Goal: Navigation & Orientation: Find specific page/section

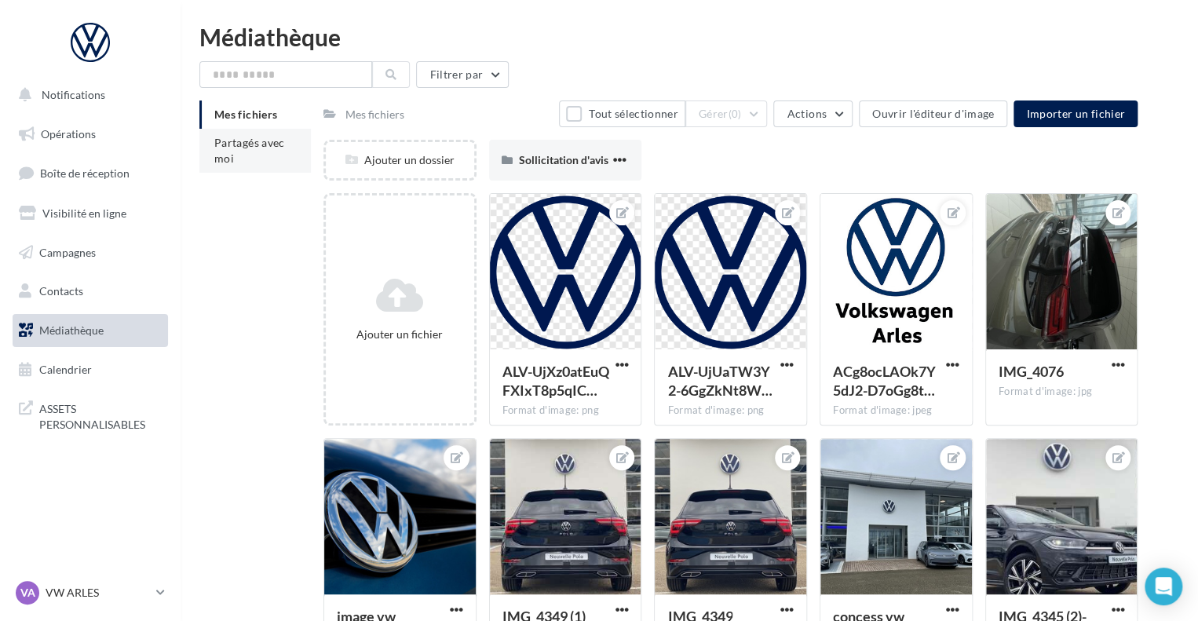
click at [226, 169] on li "Partagés avec moi" at bounding box center [254, 151] width 111 height 44
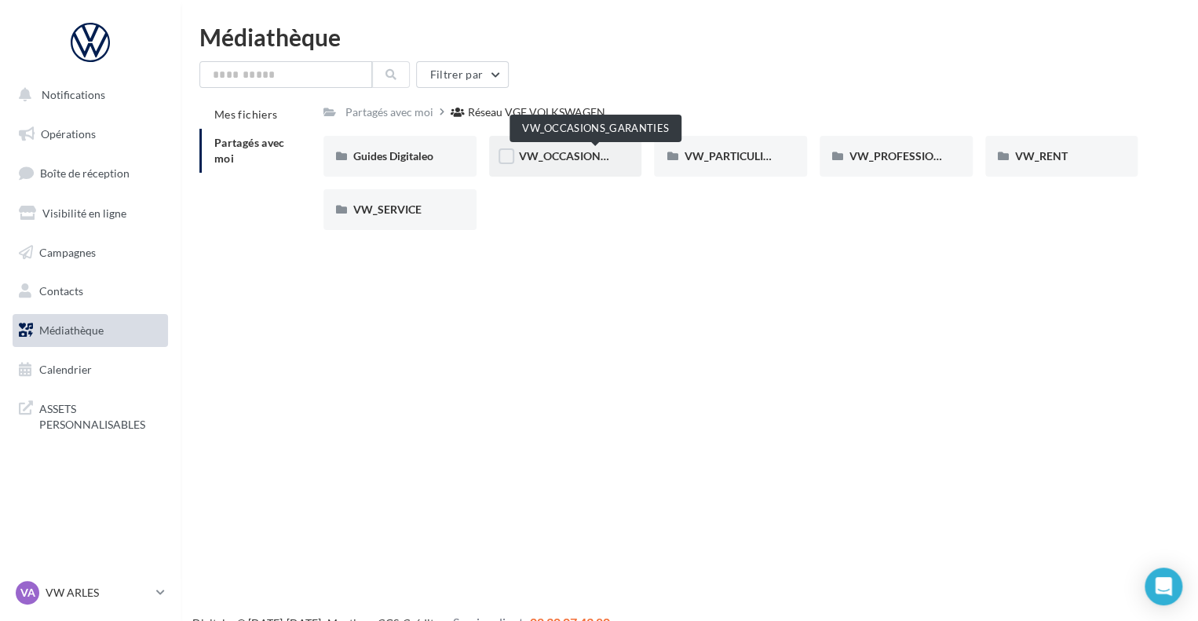
click at [584, 161] on span "VW_OCCASIONS_GARANTIES" at bounding box center [596, 155] width 154 height 13
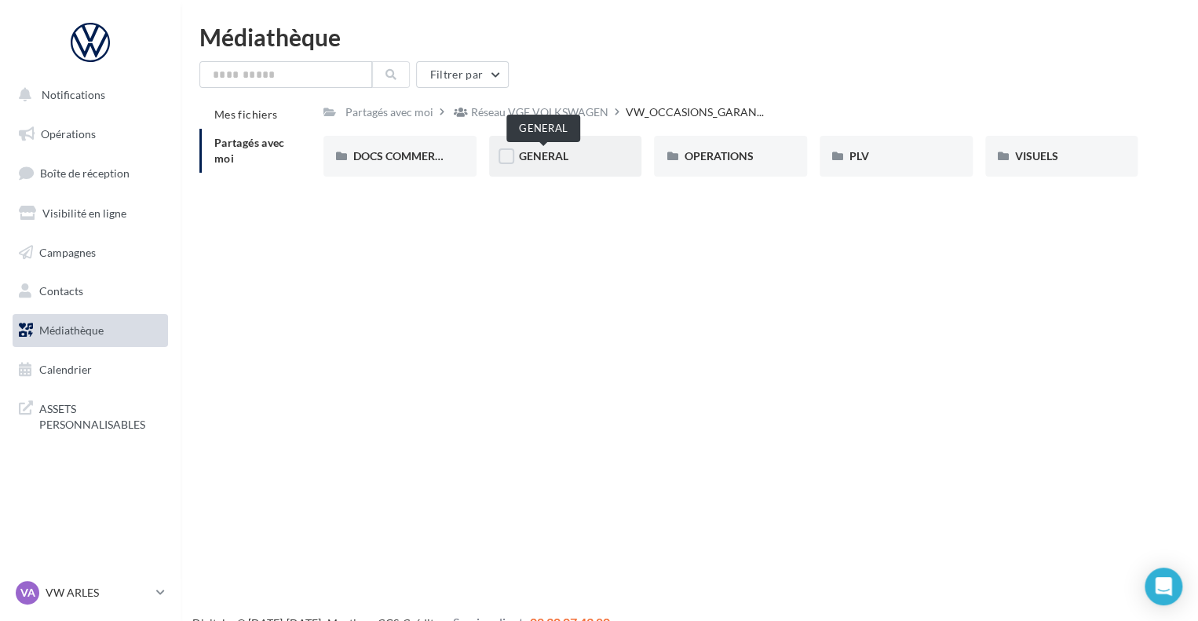
click at [555, 157] on span "GENERAL" at bounding box center [543, 155] width 49 height 13
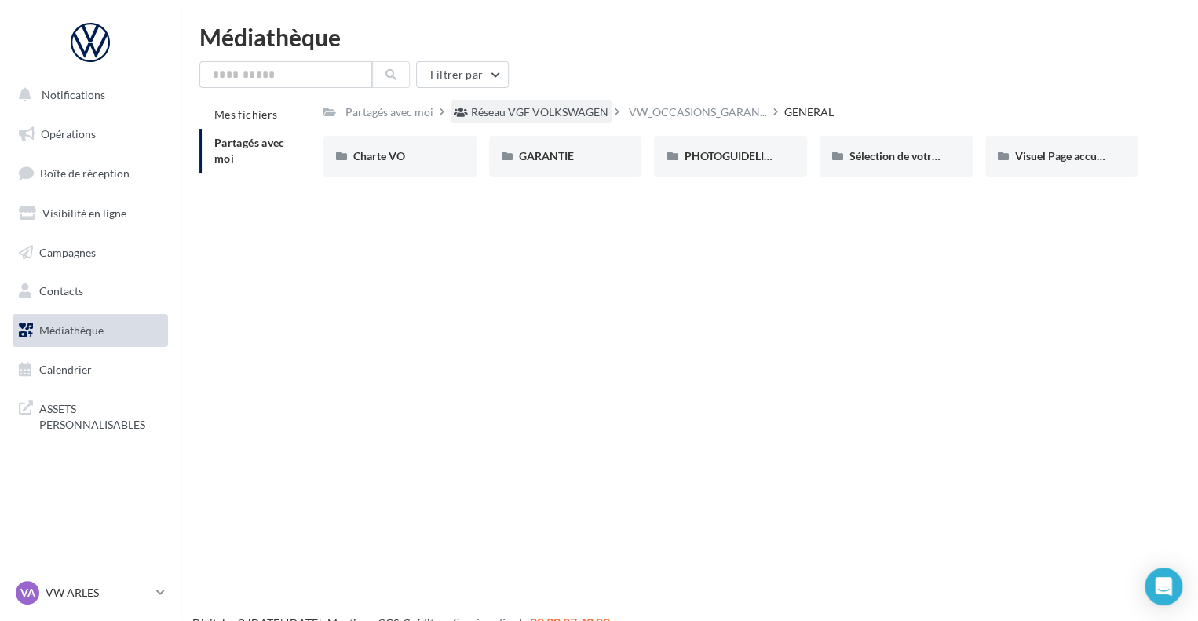
click at [524, 115] on div "Réseau VGF VOLKSWAGEN" at bounding box center [539, 112] width 137 height 16
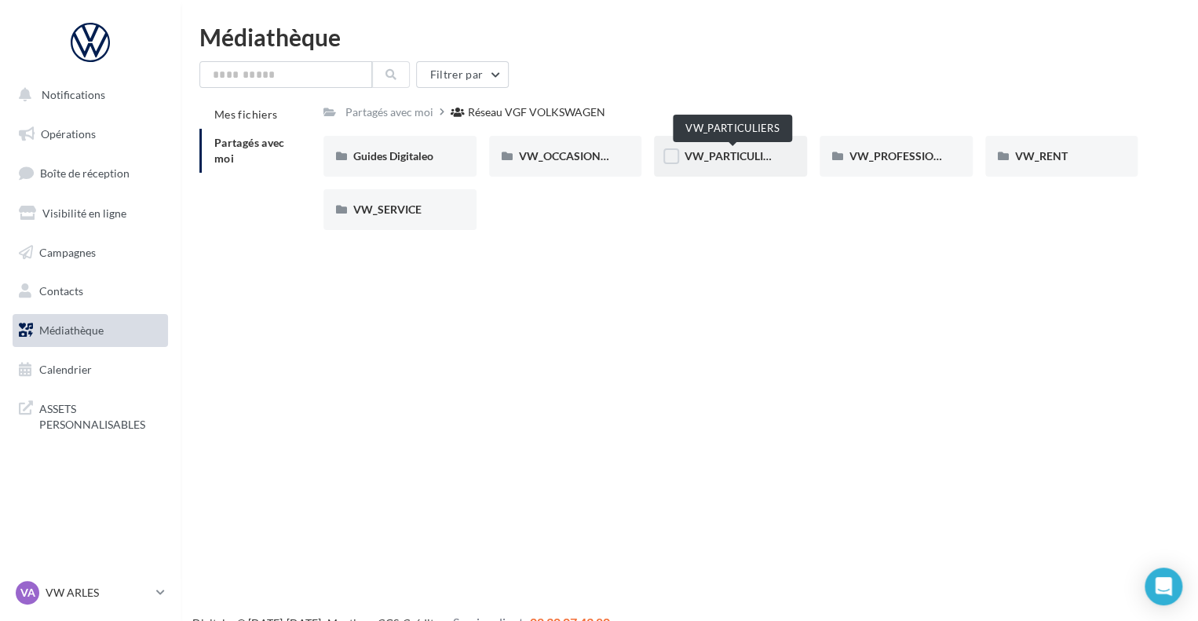
click at [748, 156] on span "VW_PARTICULIERS" at bounding box center [733, 155] width 98 height 13
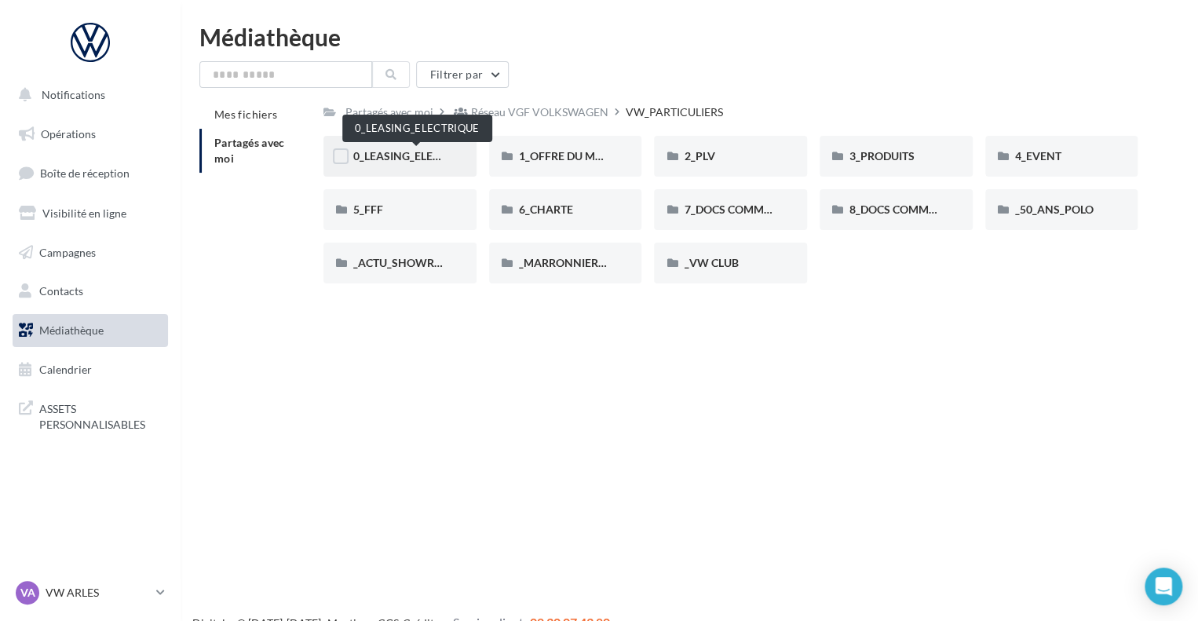
click at [408, 155] on span "0_LEASING_ELECTRIQUE" at bounding box center [416, 155] width 126 height 13
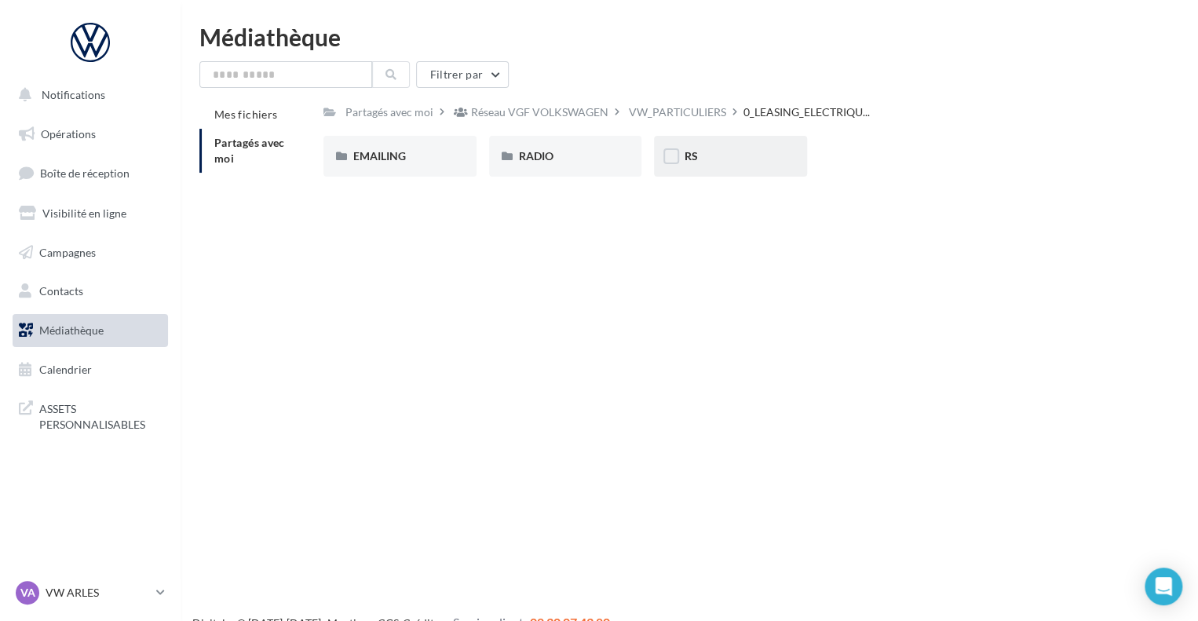
click at [703, 153] on div "RS" at bounding box center [730, 156] width 93 height 16
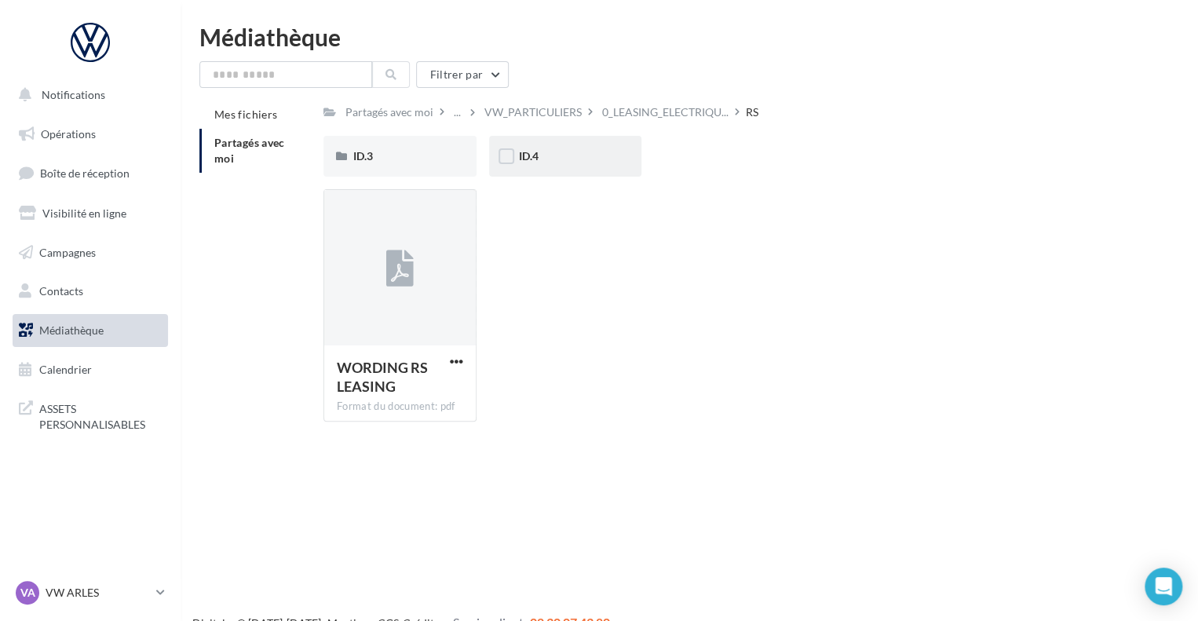
click at [569, 150] on div "ID.4" at bounding box center [565, 156] width 93 height 16
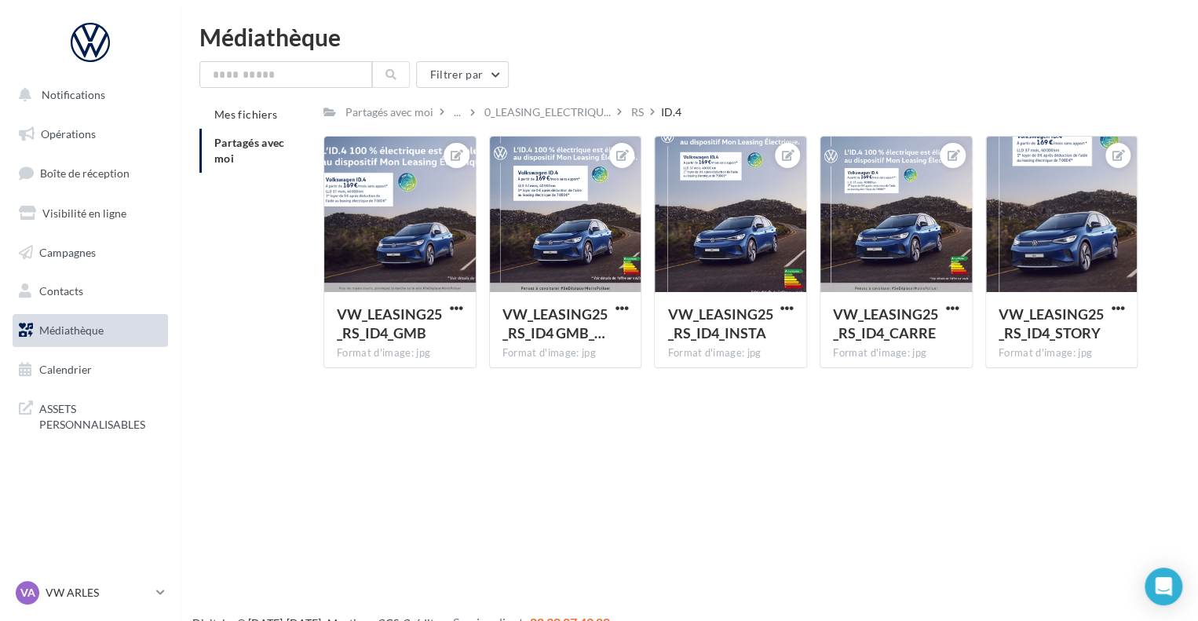
click at [264, 151] on li "Partagés avec moi" at bounding box center [254, 151] width 111 height 44
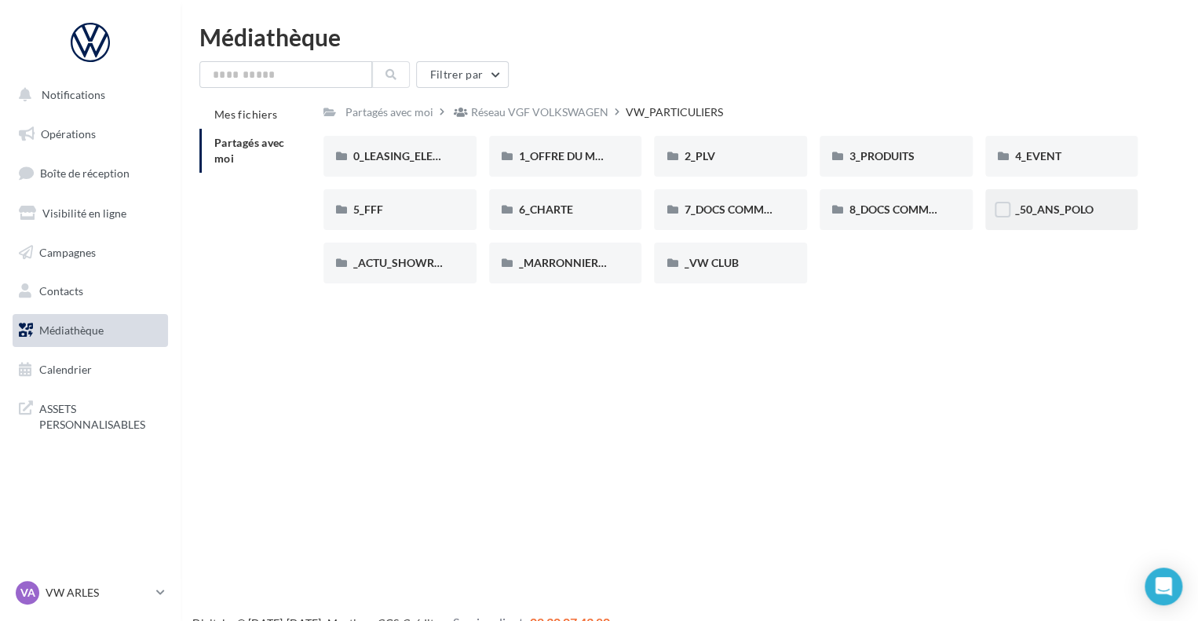
click at [1024, 200] on div "_50_ANS_POLO" at bounding box center [1061, 209] width 153 height 41
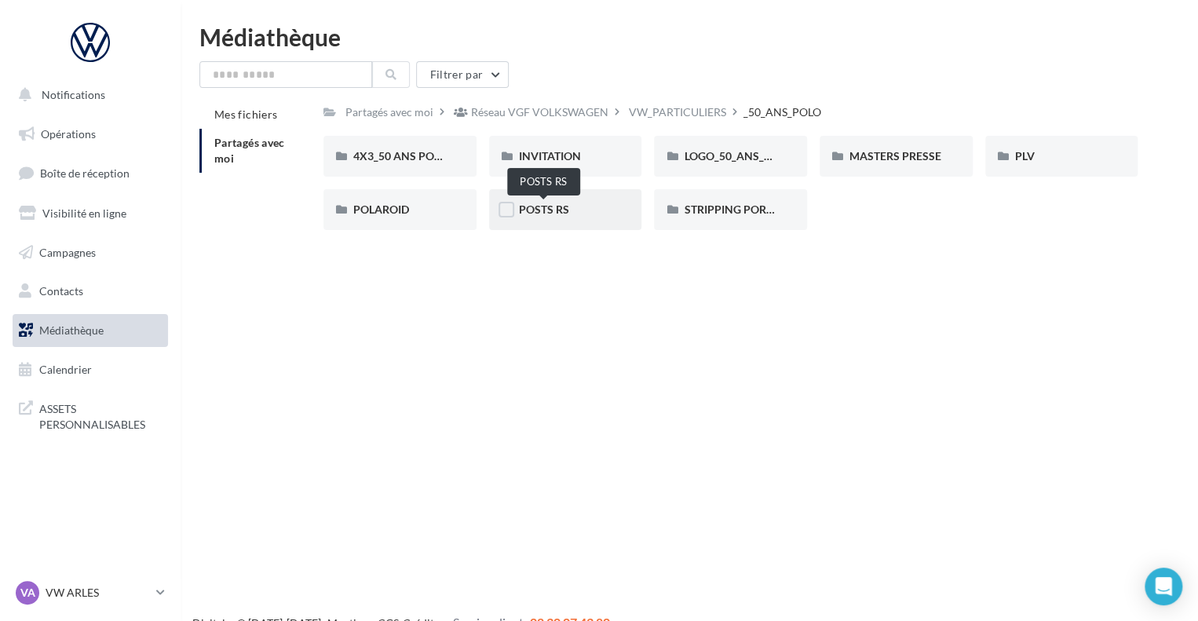
click at [552, 203] on span "POSTS RS" at bounding box center [544, 209] width 50 height 13
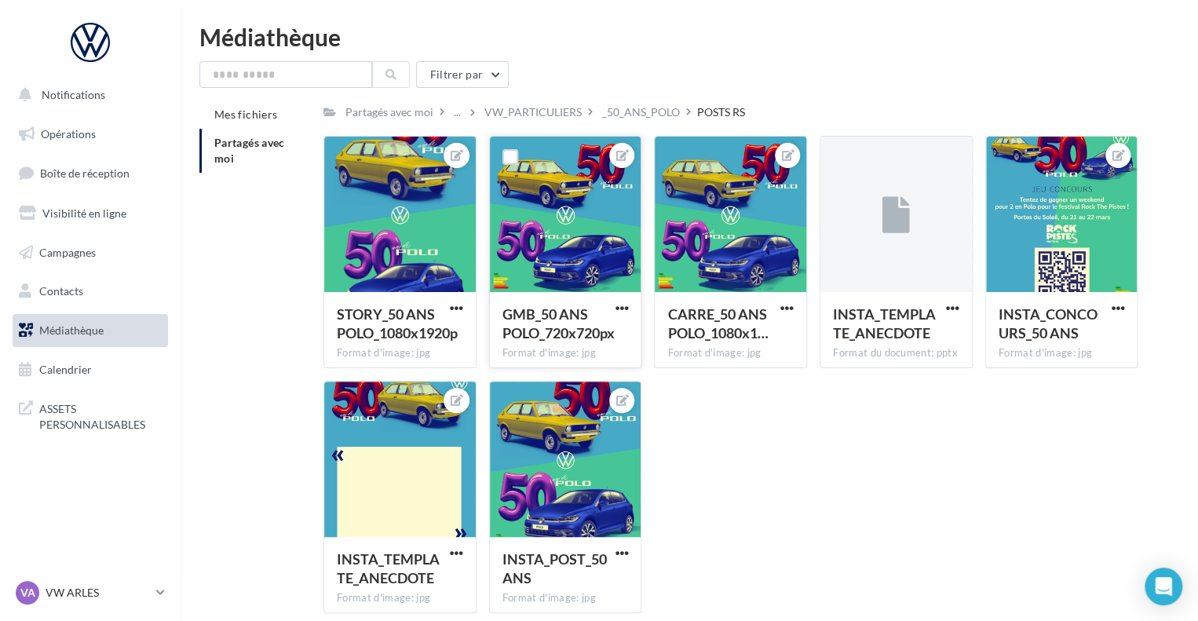
click at [609, 152] on div at bounding box center [621, 155] width 25 height 25
click at [618, 155] on icon at bounding box center [622, 155] width 13 height 11
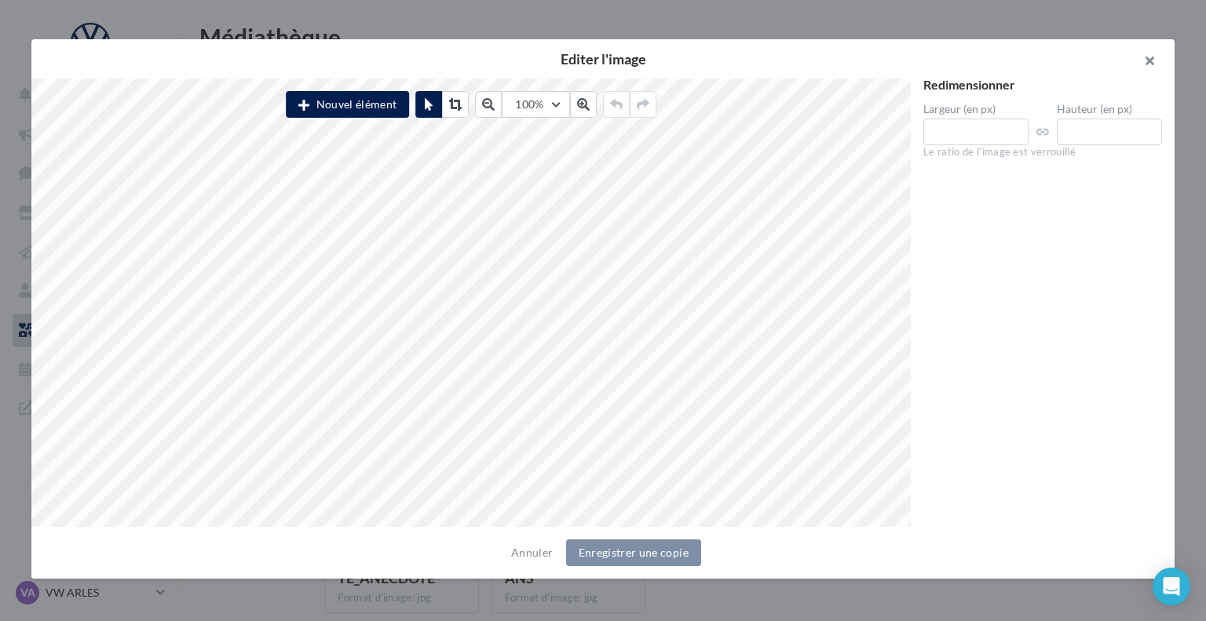
click at [1150, 61] on button "button" at bounding box center [1142, 62] width 63 height 47
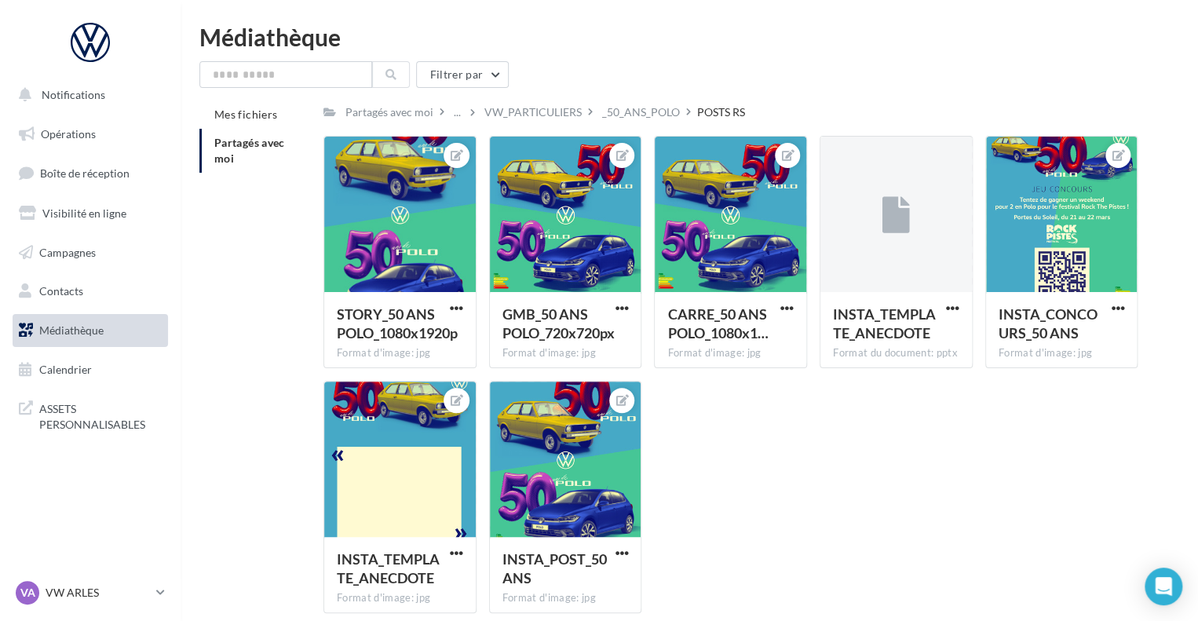
click at [527, 21] on html "Notifications Opérations Boîte de réception Visibilité en ligne Campagnes Conta…" at bounding box center [599, 310] width 1198 height 621
